Goal: Find specific page/section: Find specific page/section

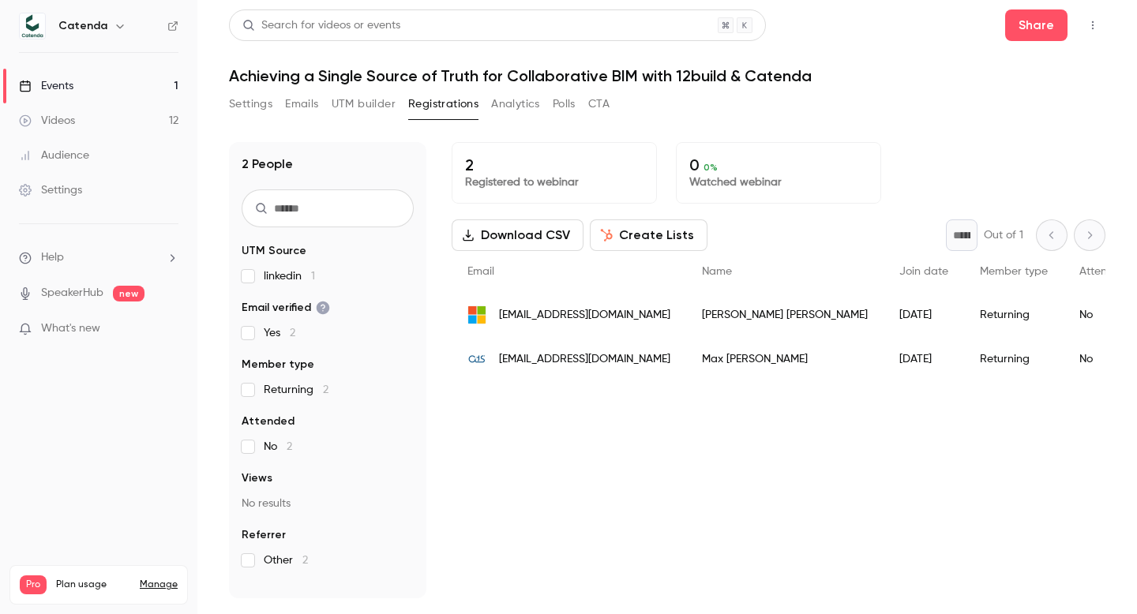
click at [121, 111] on link "Videos 12" at bounding box center [98, 120] width 197 height 35
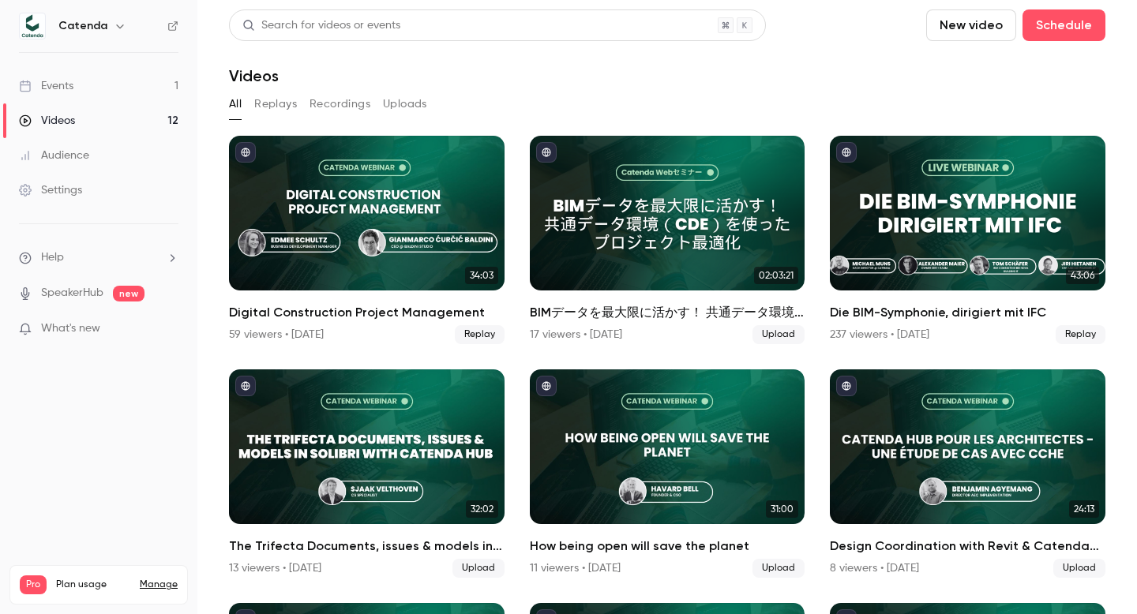
click at [92, 92] on link "Events 1" at bounding box center [98, 86] width 197 height 35
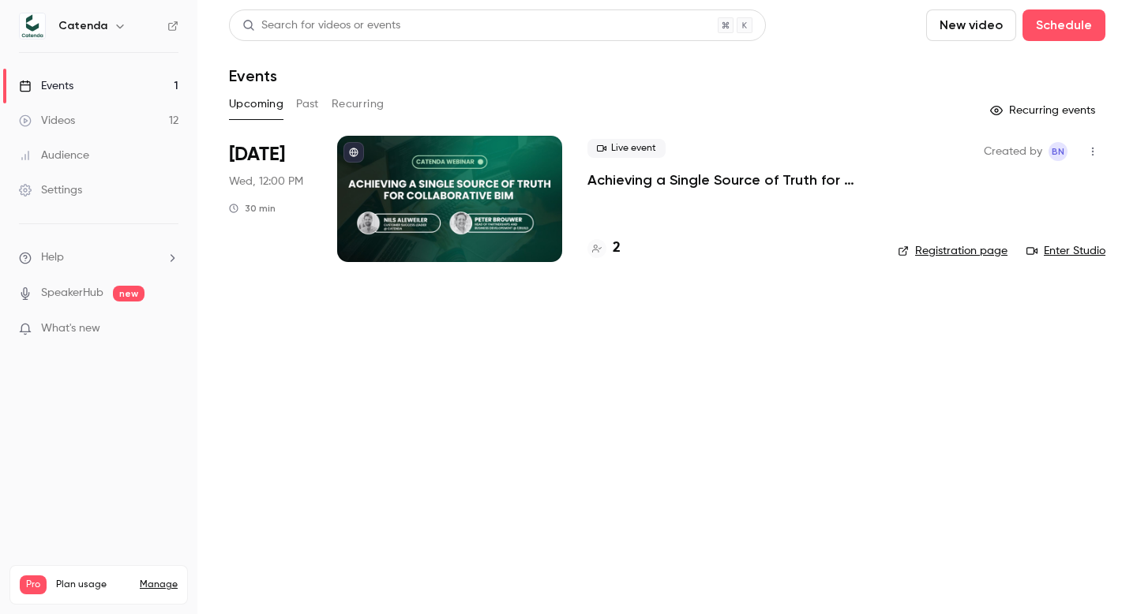
click at [115, 111] on link "Videos 12" at bounding box center [98, 120] width 197 height 35
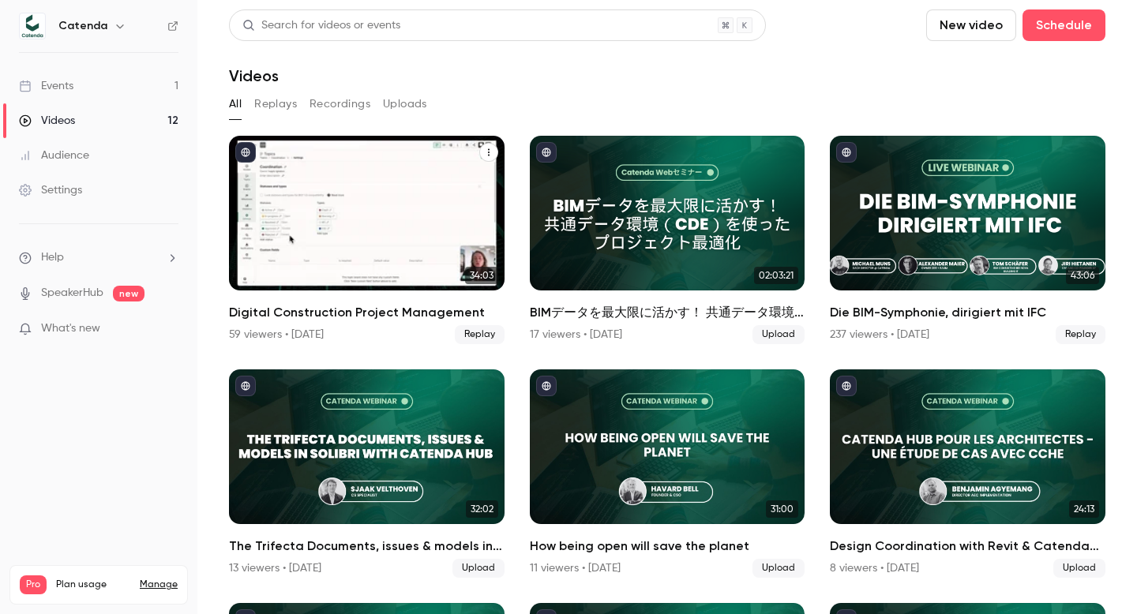
click at [320, 329] on div "59 viewers • 19 days ago" at bounding box center [276, 335] width 95 height 16
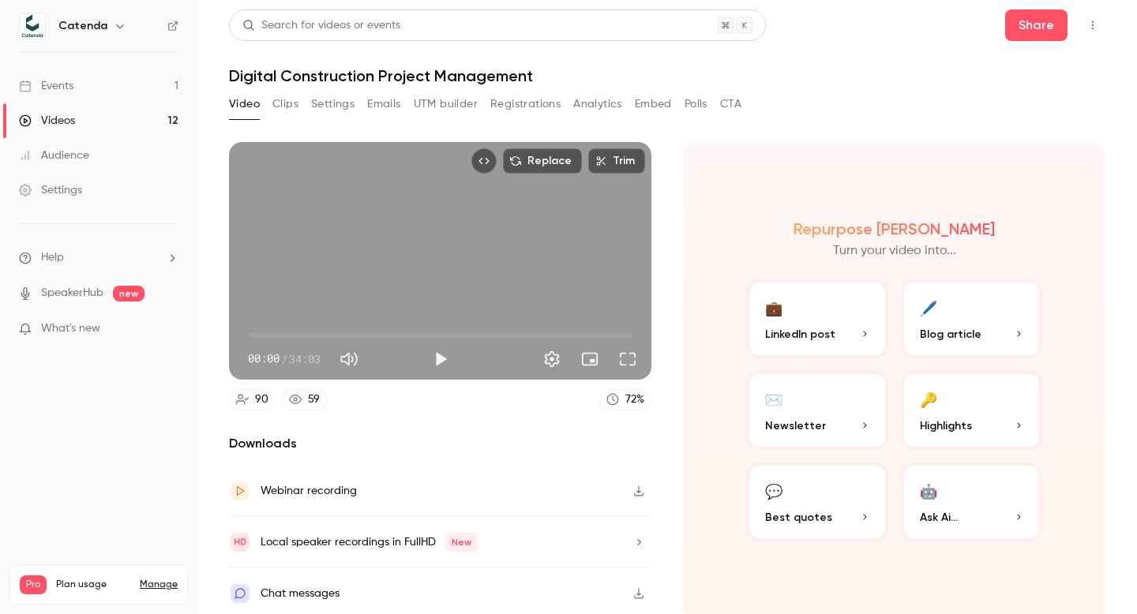
click at [515, 107] on button "Registrations" at bounding box center [525, 104] width 70 height 25
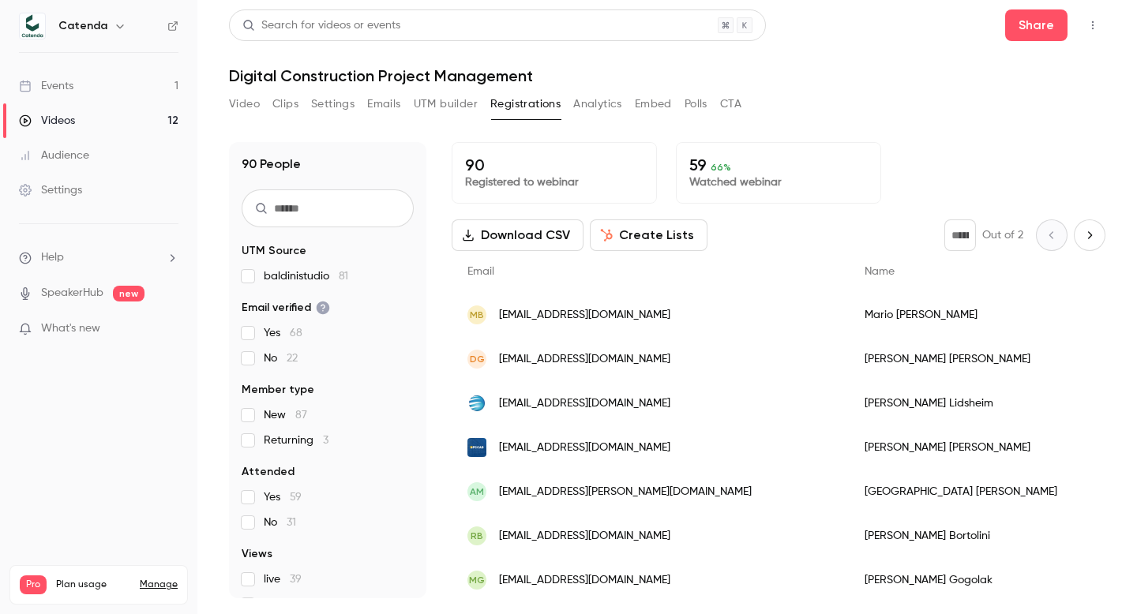
click at [99, 80] on link "Events 1" at bounding box center [98, 86] width 197 height 35
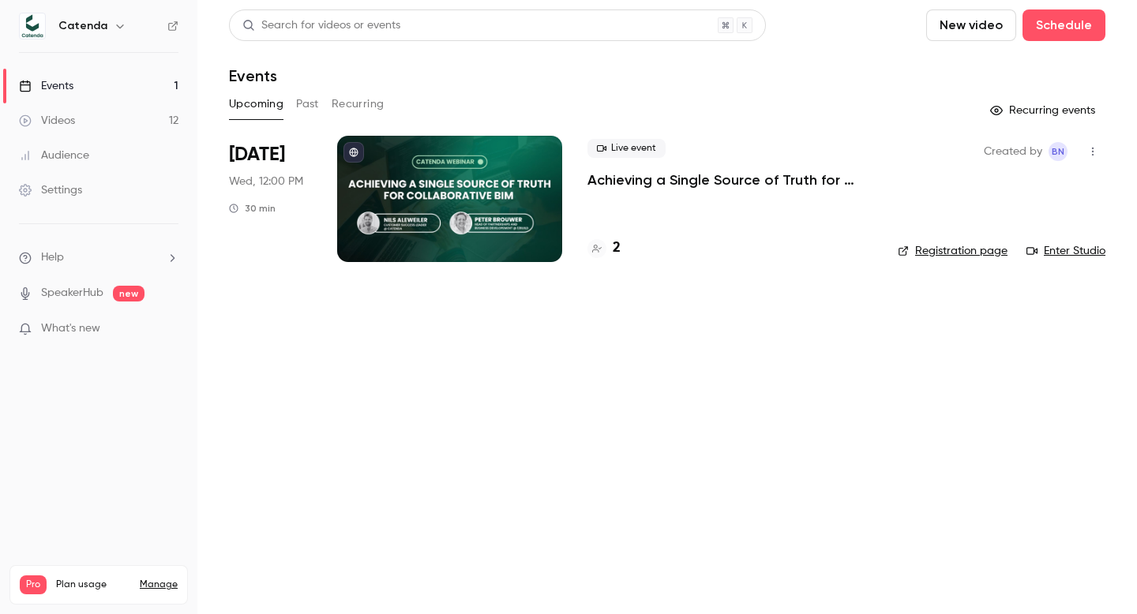
click at [88, 83] on link "Events 1" at bounding box center [98, 86] width 197 height 35
click at [249, 163] on span "Oct 8" at bounding box center [257, 154] width 56 height 25
click at [665, 197] on div "Live event Achieving a Single Source of Truth for Collaborative BIM with 12buil…" at bounding box center [729, 199] width 285 height 126
click at [639, 179] on p "Achieving a Single Source of Truth for Collaborative BIM with 12build & Catenda" at bounding box center [729, 180] width 285 height 19
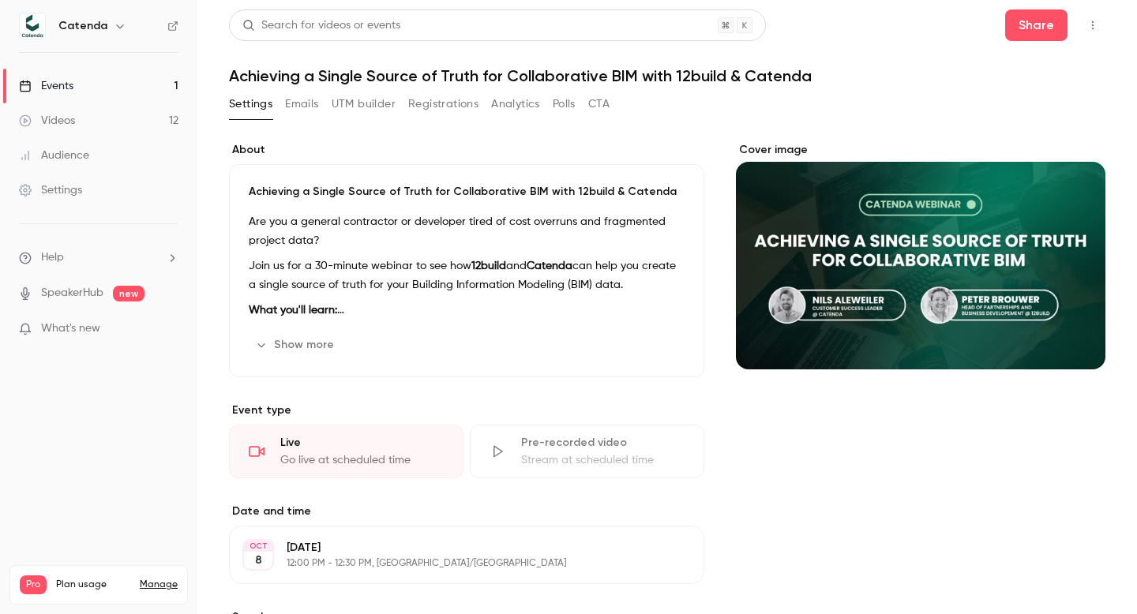
click at [453, 108] on button "Registrations" at bounding box center [443, 104] width 70 height 25
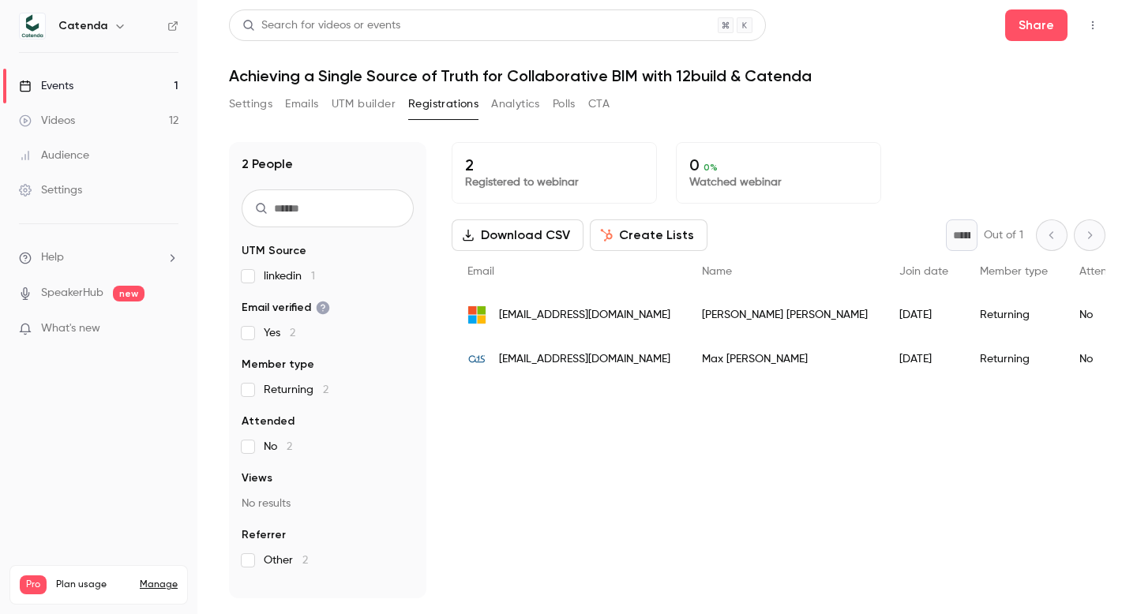
click at [378, 103] on button "UTM builder" at bounding box center [364, 104] width 64 height 25
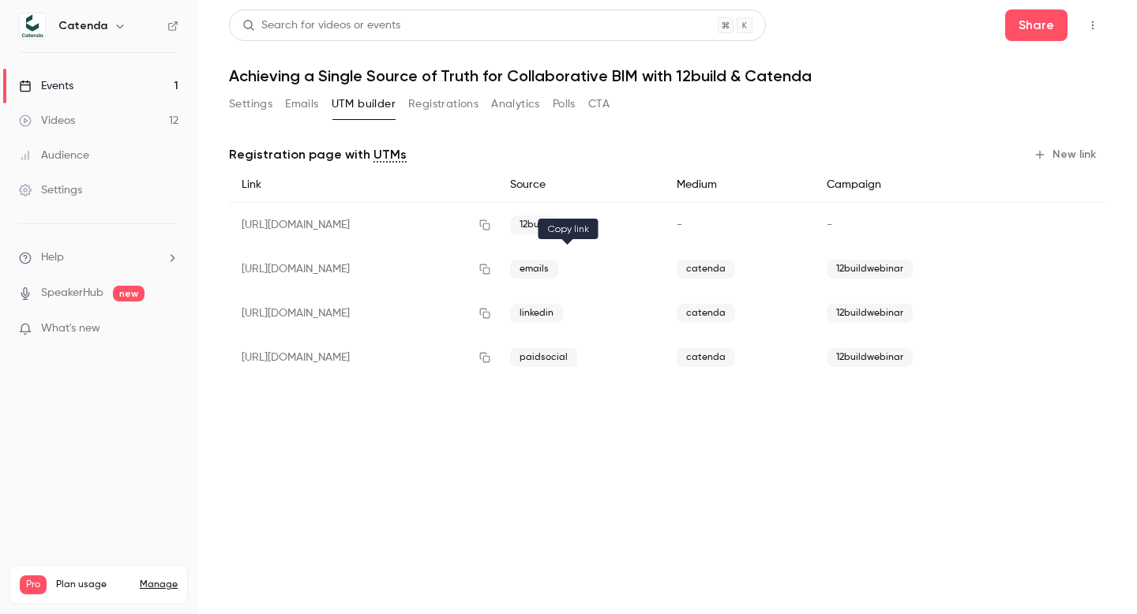
click at [490, 271] on icon "button" at bounding box center [485, 269] width 10 height 10
click at [491, 270] on icon "button" at bounding box center [484, 269] width 13 height 11
